Goal: Obtain resource: Download file/media

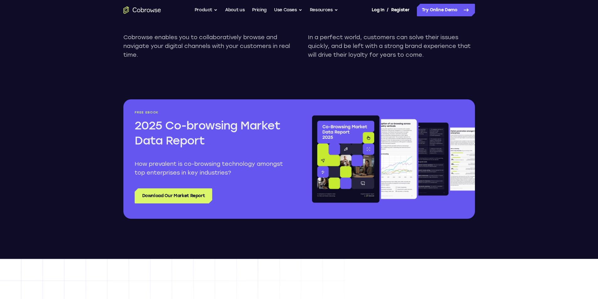
scroll to position [722, 0]
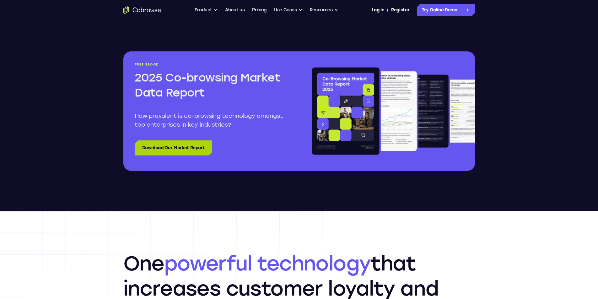
click at [165, 148] on link "Download Our Market Report" at bounding box center [174, 148] width 78 height 15
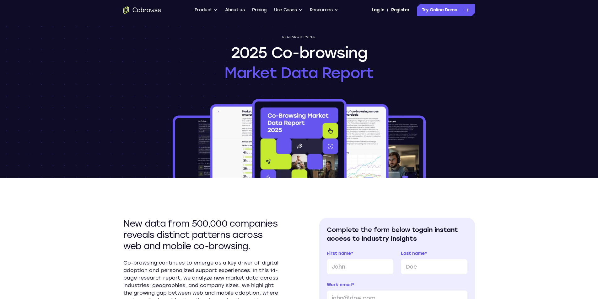
scroll to position [31, 0]
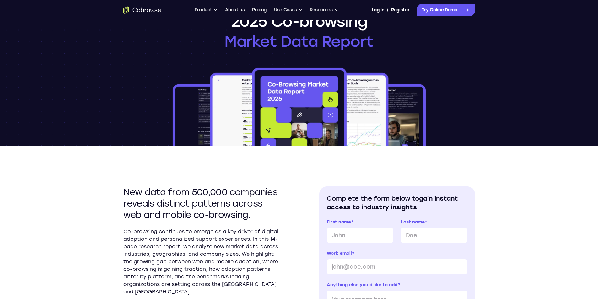
click at [218, 61] on div "Research paper 2025 Co-browsing Market Data Report" at bounding box center [299, 68] width 402 height 158
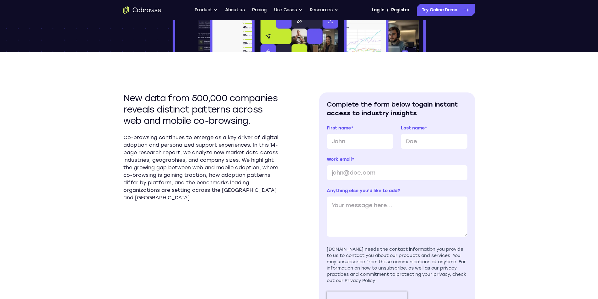
click at [193, 86] on div "New data from 500,000 companies reveals distinct patterns across web and mobile…" at bounding box center [299, 211] width 352 height 319
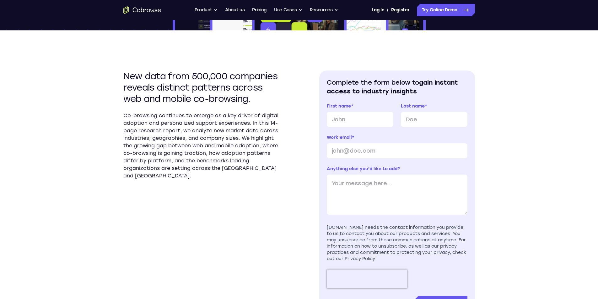
scroll to position [157, 0]
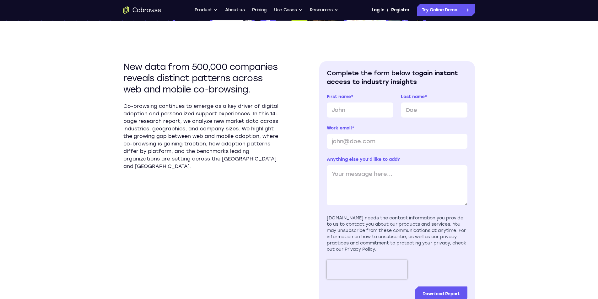
click at [250, 60] on div "New data from 500,000 companies reveals distinct patterns across web and mobile…" at bounding box center [299, 180] width 352 height 319
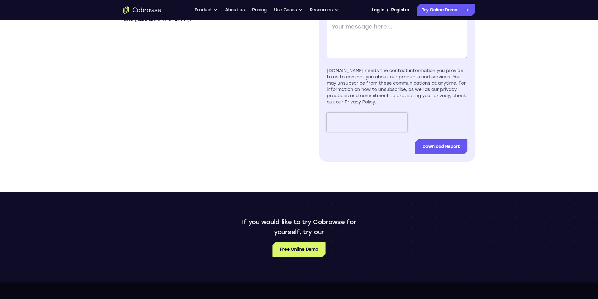
scroll to position [314, 0]
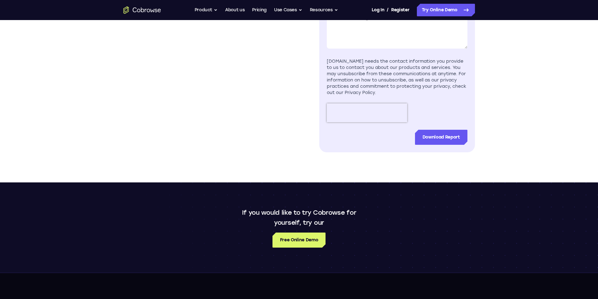
click at [418, 72] on div "Cobrowse.io needs the contact information you provide to us to contact you abou…" at bounding box center [397, 77] width 141 height 38
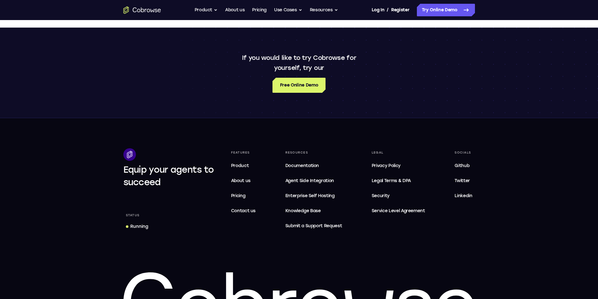
scroll to position [471, 0]
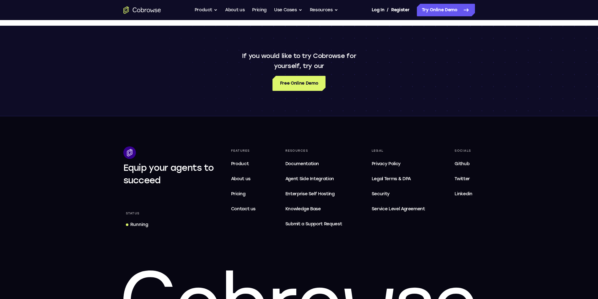
click at [387, 72] on div "If you would like to try Cobrowse for yourself, try our Free Online Demo" at bounding box center [299, 71] width 402 height 40
click at [351, 107] on div "If you would like to try Cobrowse for yourself, try our Free Online Demo" at bounding box center [299, 71] width 598 height 90
click at [415, 212] on span "Service Level Agreement" at bounding box center [398, 210] width 53 height 8
